Goal: Information Seeking & Learning: Understand process/instructions

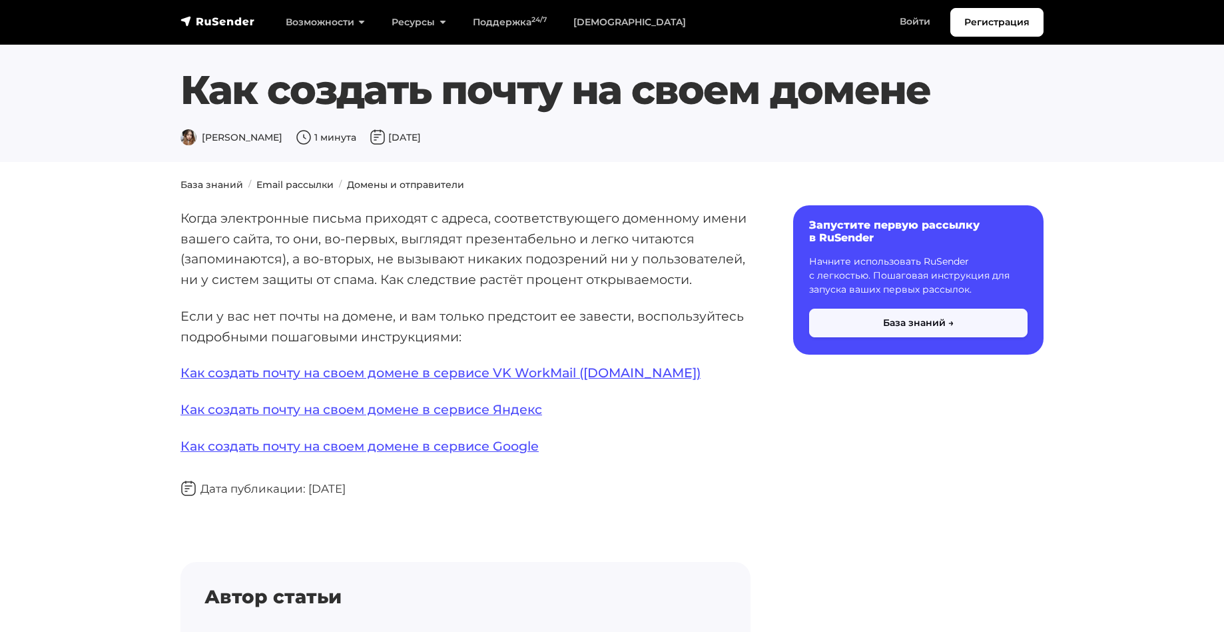
click at [885, 320] on button "База знаний →" at bounding box center [918, 322] width 219 height 29
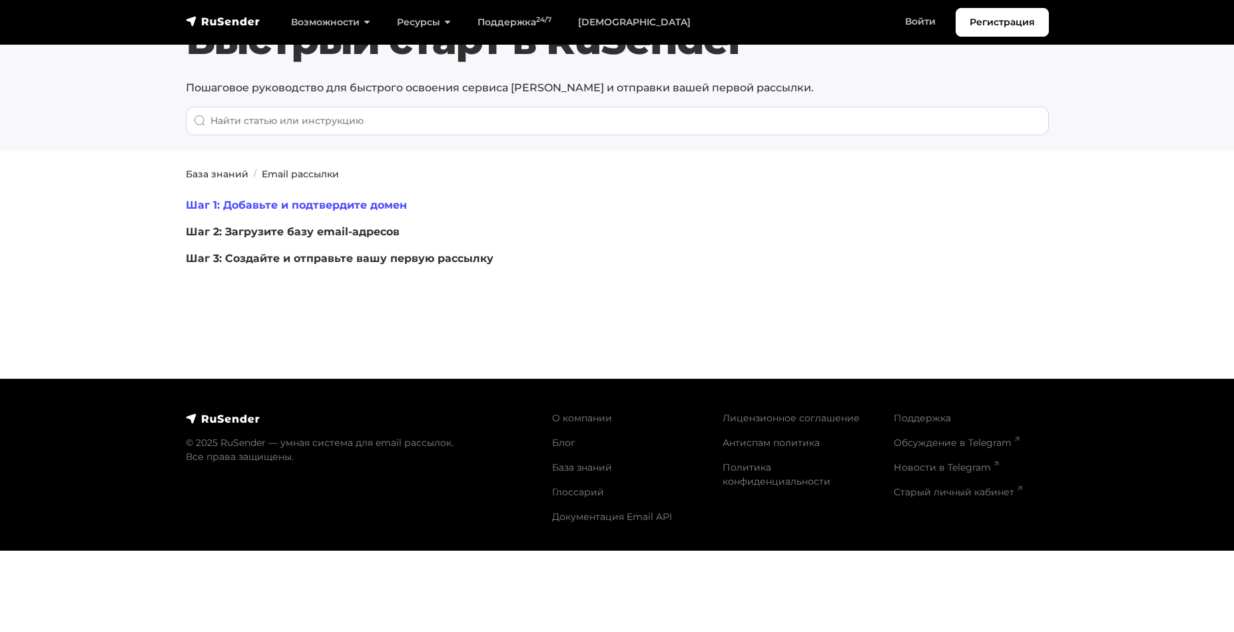
click at [360, 203] on link "Шаг 1: Добавьте и подтвердите домен" at bounding box center [296, 205] width 221 height 13
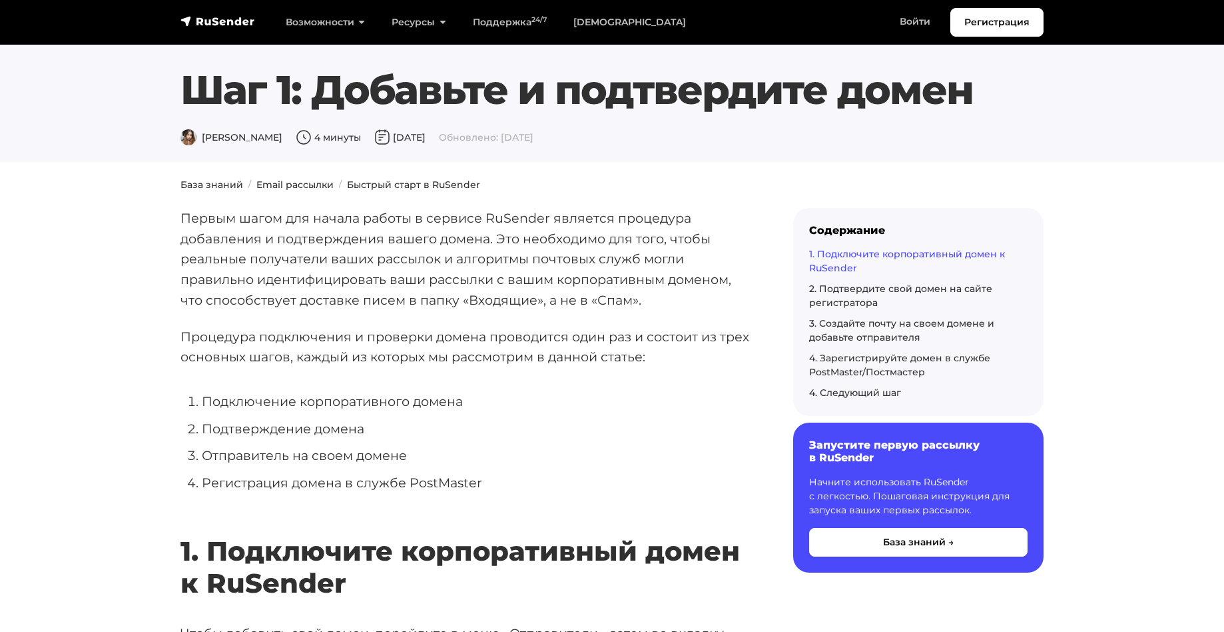
click at [860, 254] on link "1. Подключите корпоративный домен к RuSender" at bounding box center [907, 261] width 196 height 26
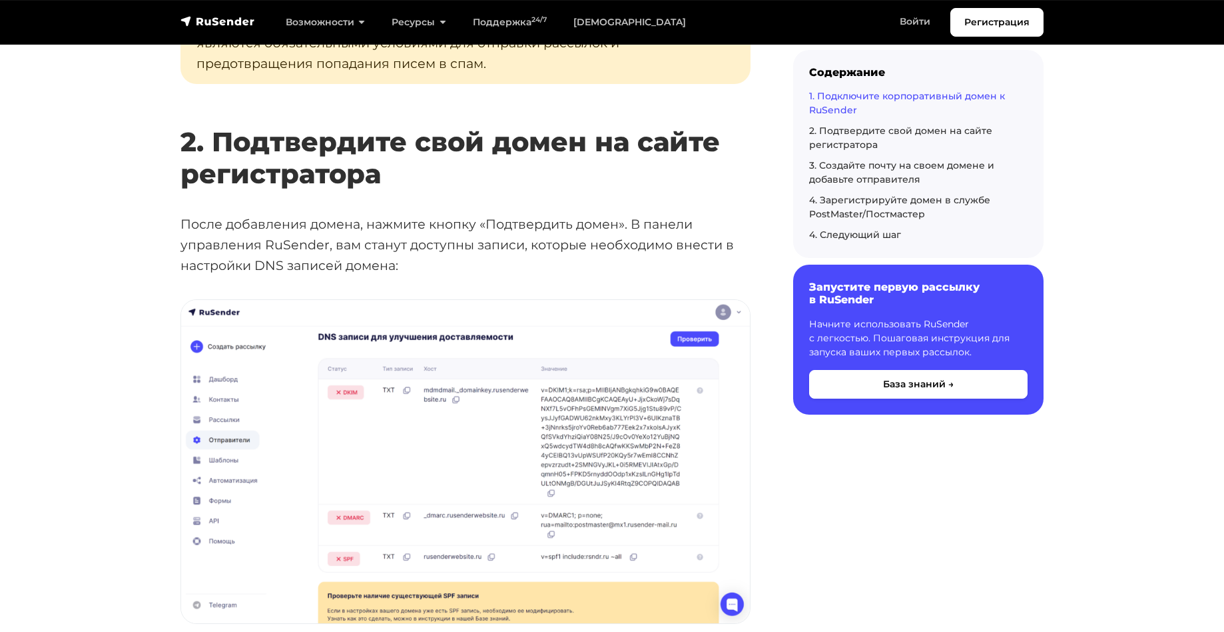
scroll to position [1295, 0]
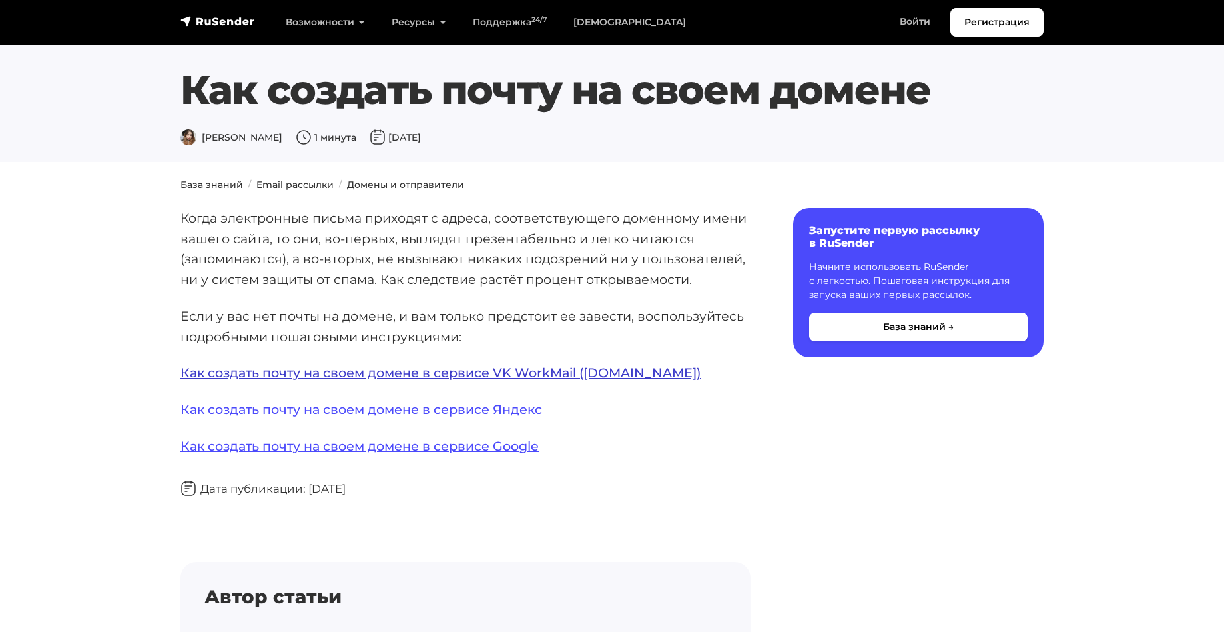
click at [541, 374] on link "Как создать почту на своем домене в сервисе VK WorkMail ([DOMAIN_NAME])" at bounding box center [441, 372] width 520 height 16
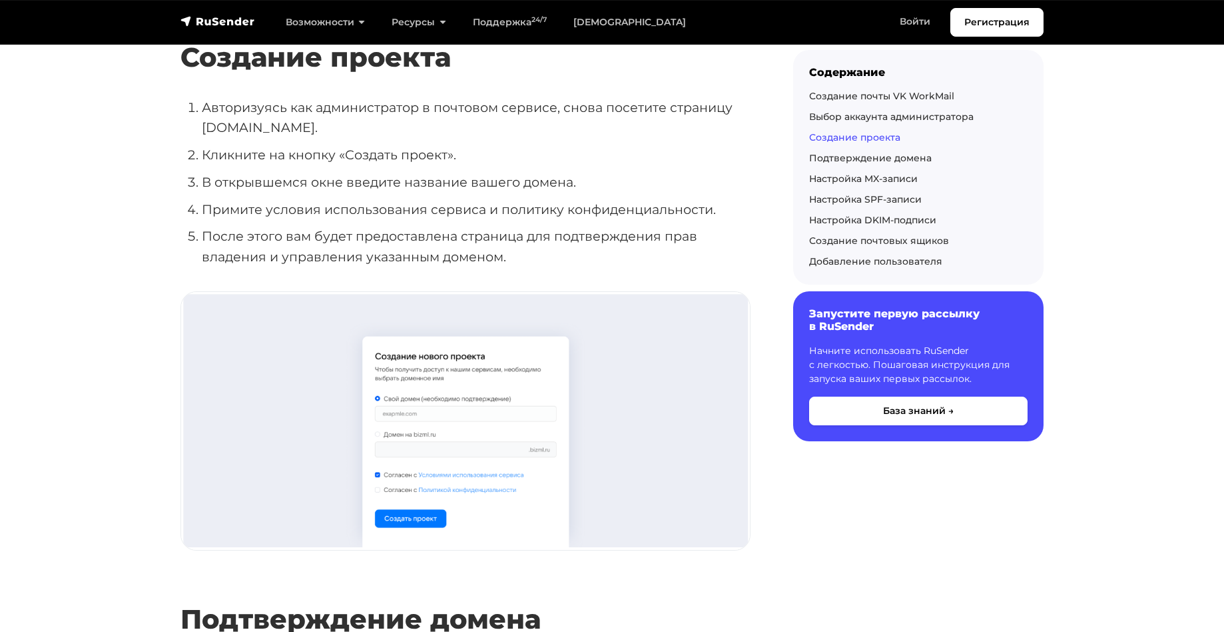
scroll to position [933, 0]
